Goal: Transaction & Acquisition: Purchase product/service

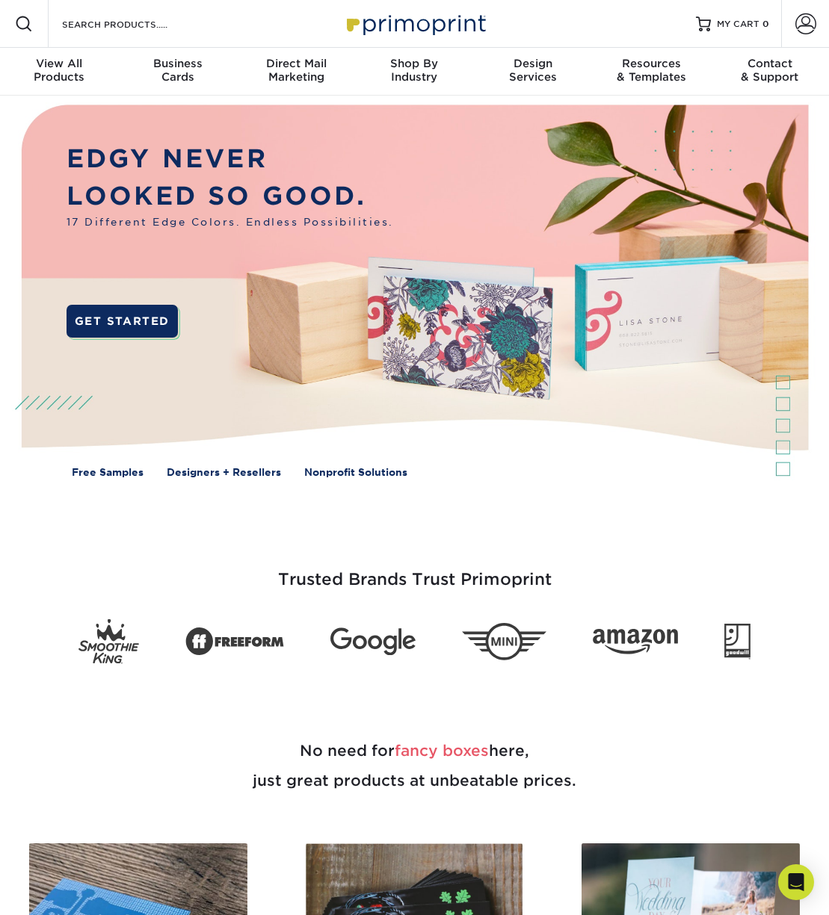
click at [18, 23] on span at bounding box center [24, 24] width 18 height 18
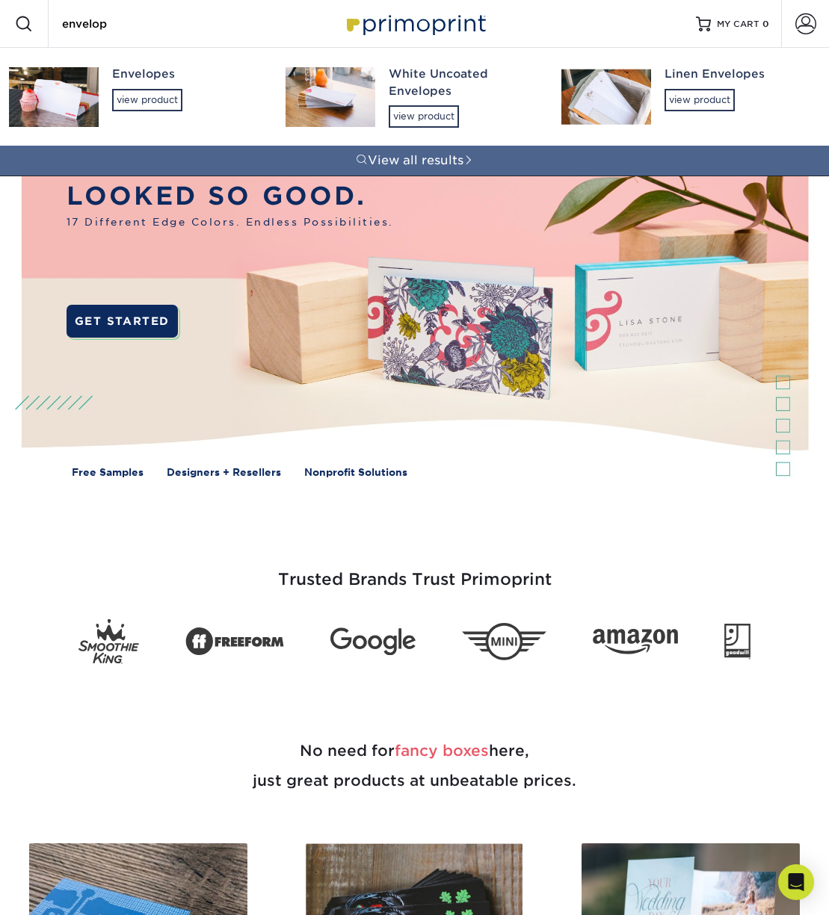
type input "envelope"
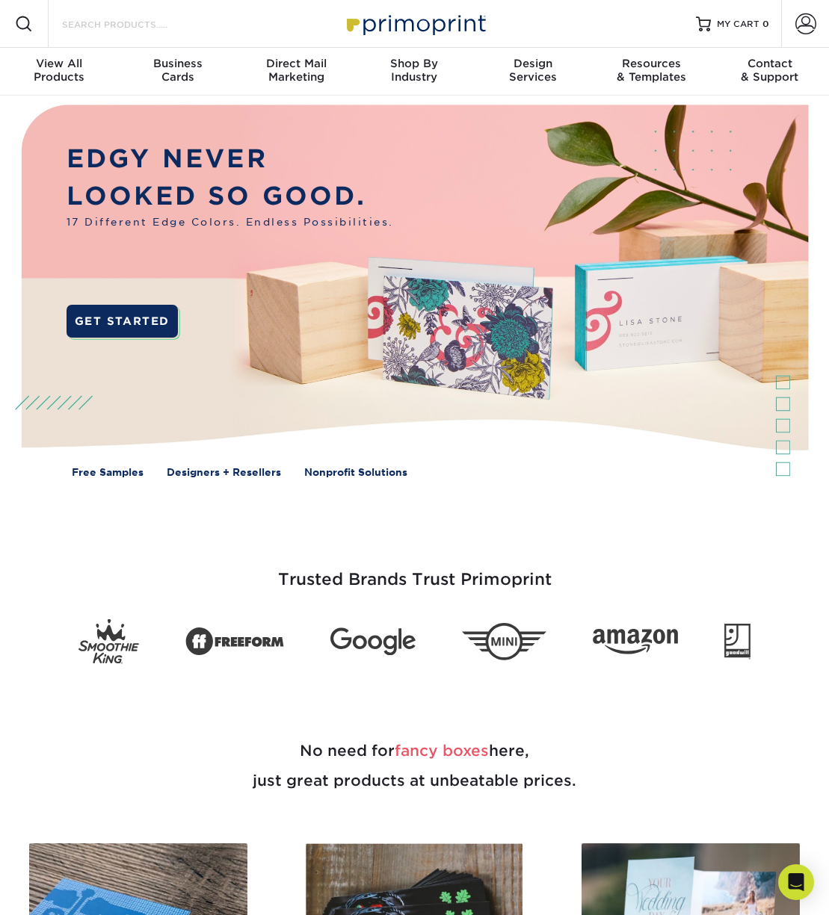
click at [99, 21] on input "Search Products" at bounding box center [134, 24] width 146 height 18
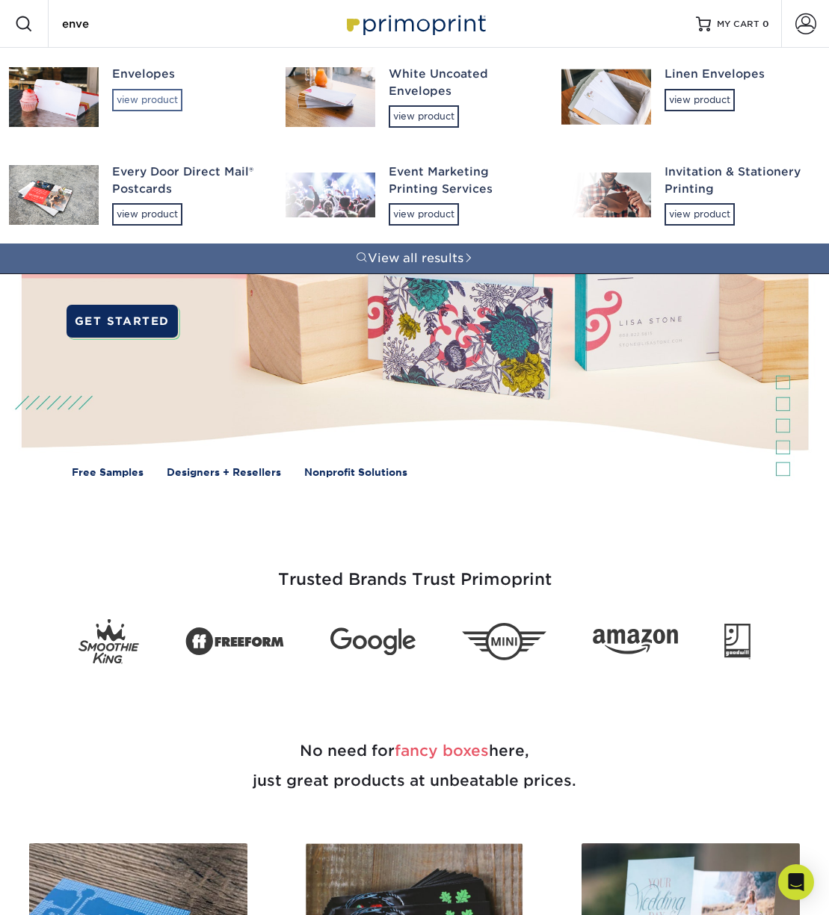
type input "enve"
click at [126, 95] on div "view product" at bounding box center [147, 100] width 70 height 22
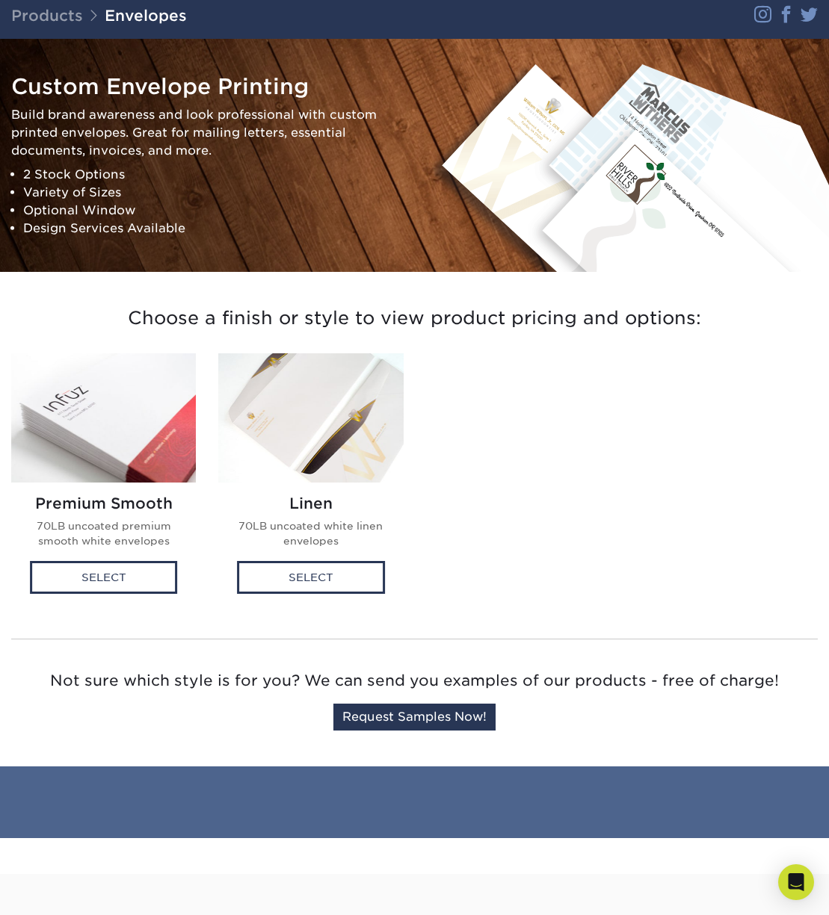
scroll to position [108, 0]
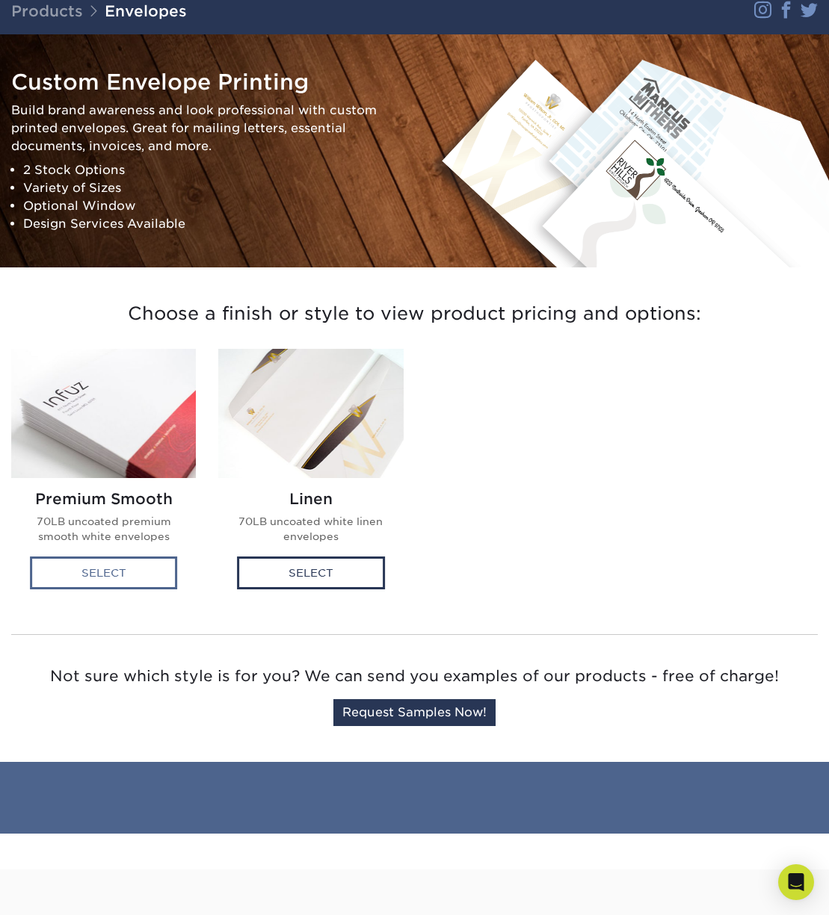
click at [81, 572] on div "Select" at bounding box center [104, 573] width 148 height 33
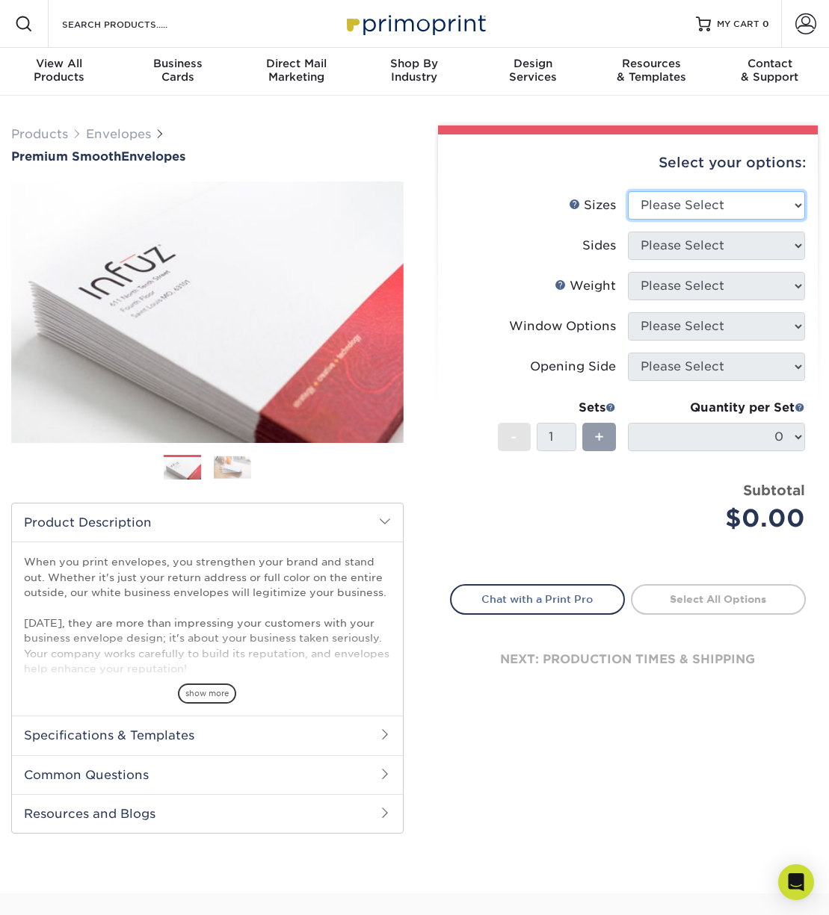
select select "4.12x9.50"
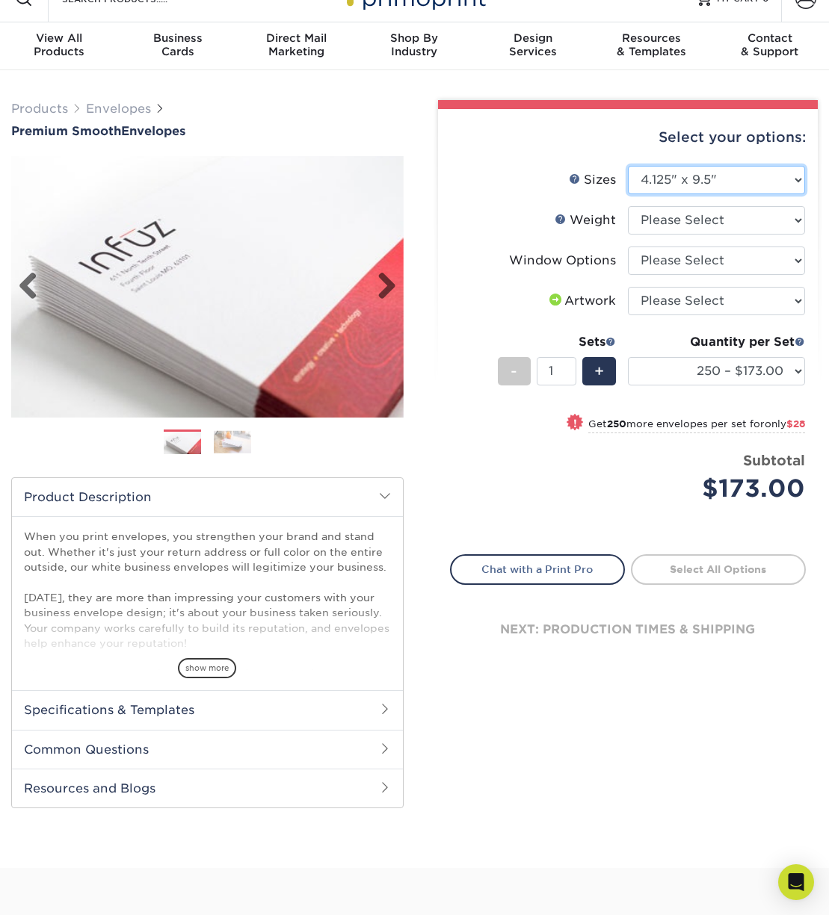
scroll to position [28, 0]
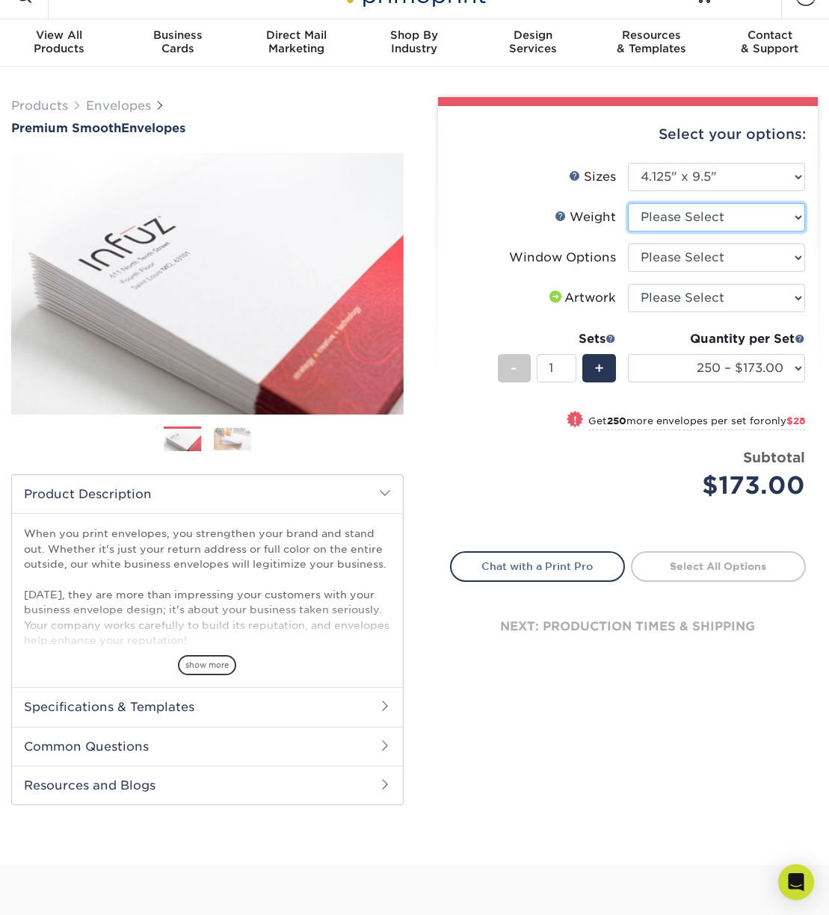
select select "70LB"
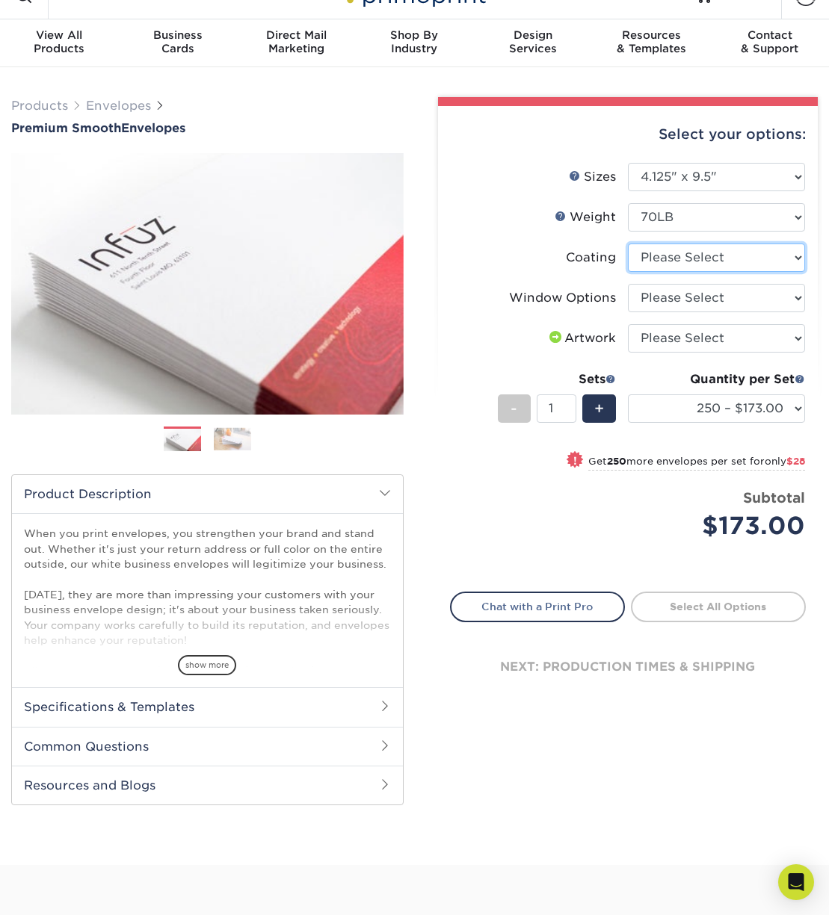
select select "3e7618de-abca-4bda-9f97-8b9129e913d8"
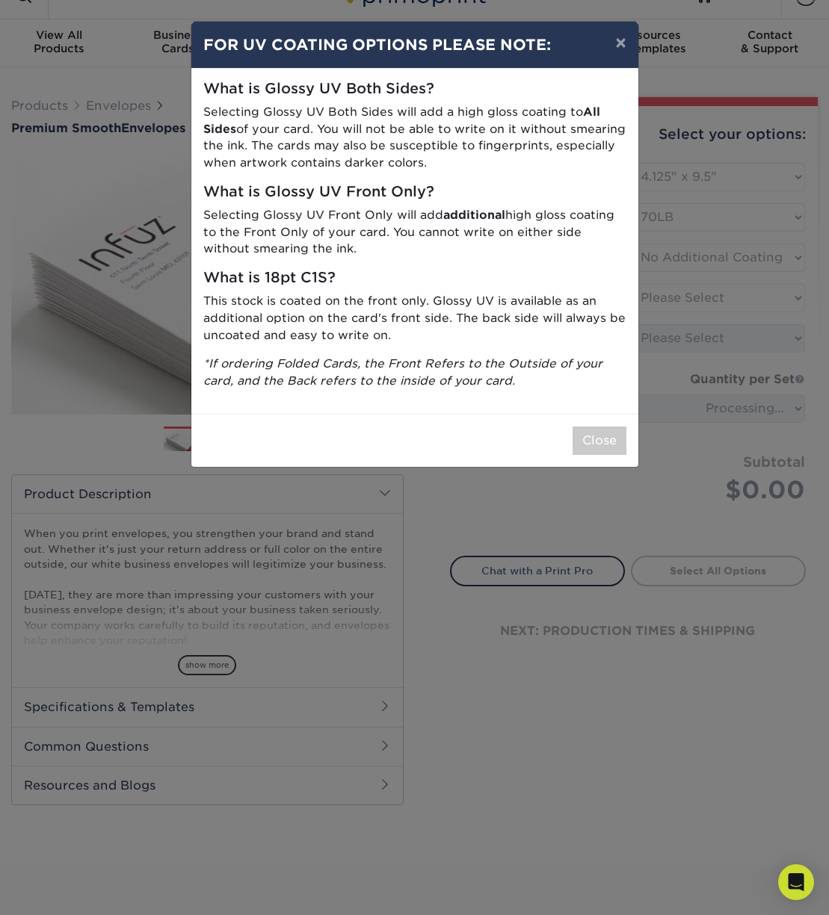
click at [595, 447] on div "Close" at bounding box center [414, 440] width 447 height 53
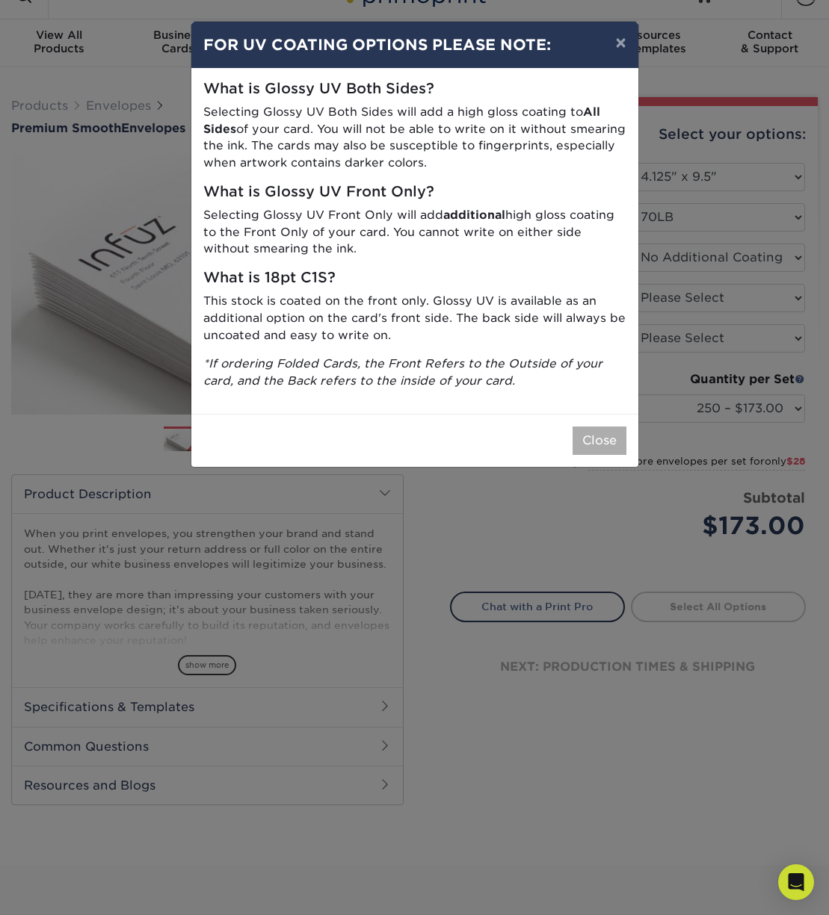
click at [599, 440] on button "Close" at bounding box center [599, 441] width 54 height 28
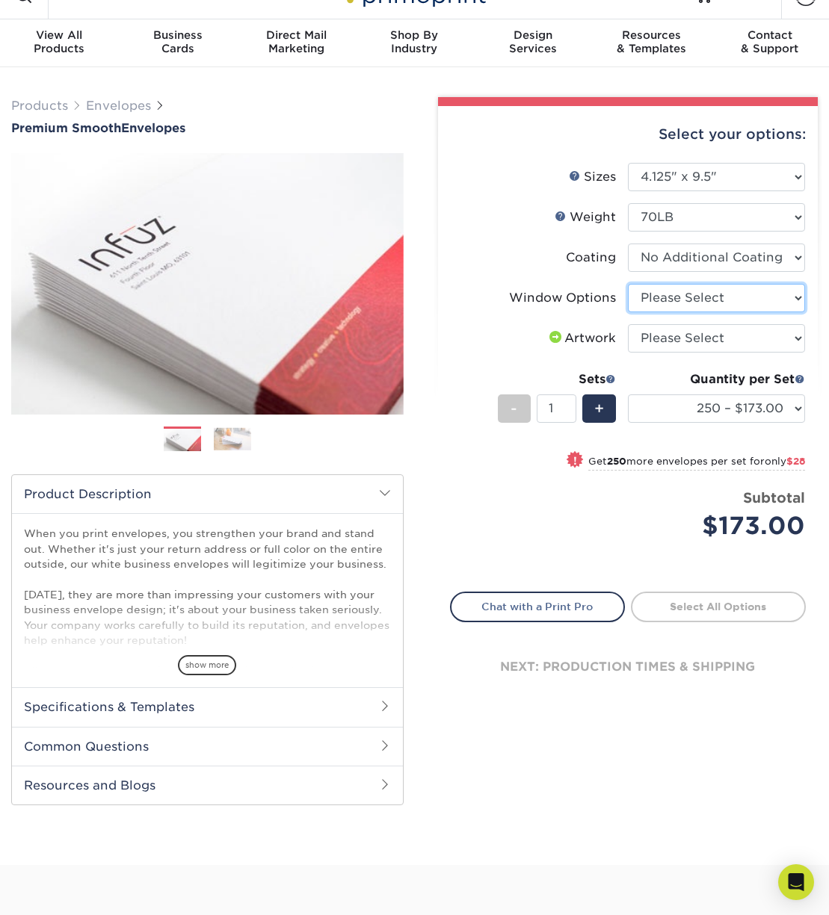
select select "1f9e9f9f-4237-4243-ba79-49052844f6e6"
select select "upload"
